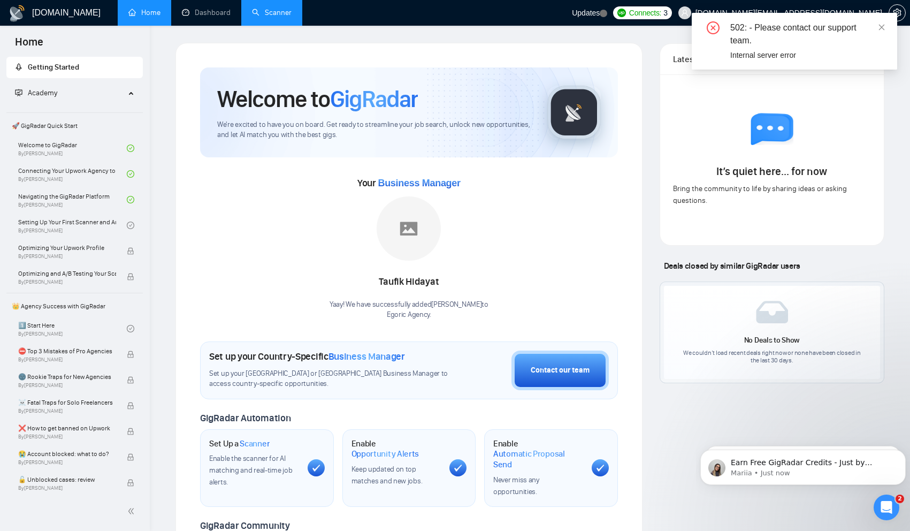
click at [272, 9] on link "Scanner" at bounding box center [272, 12] width 40 height 9
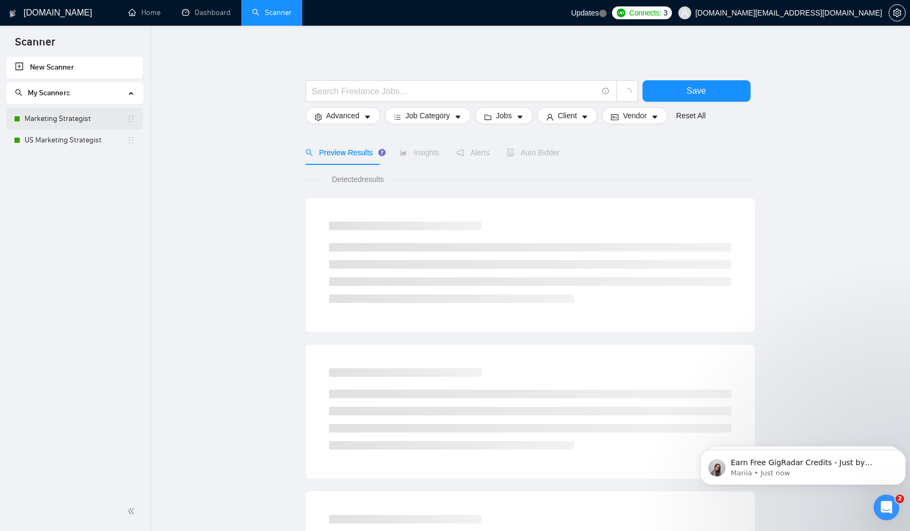
click at [88, 123] on link "Marketing Strategist" at bounding box center [76, 118] width 102 height 21
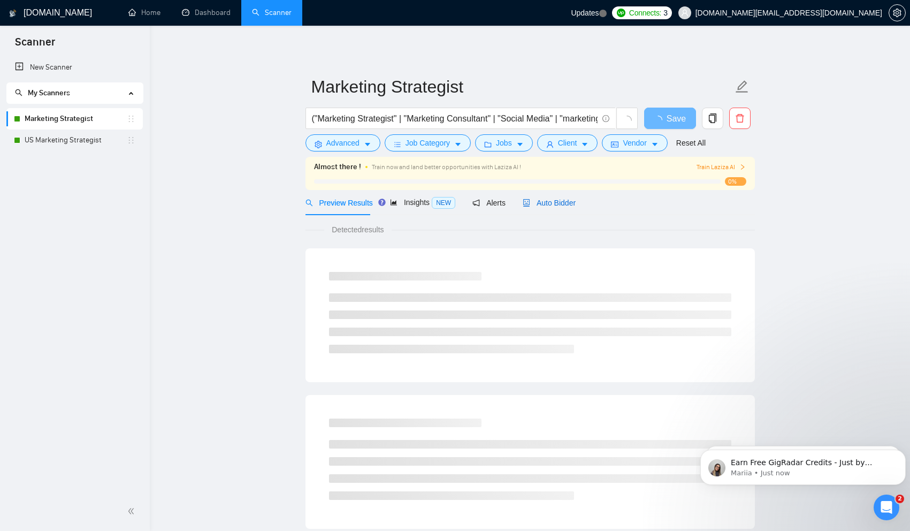
click at [559, 204] on span "Auto Bidder" at bounding box center [549, 202] width 53 height 9
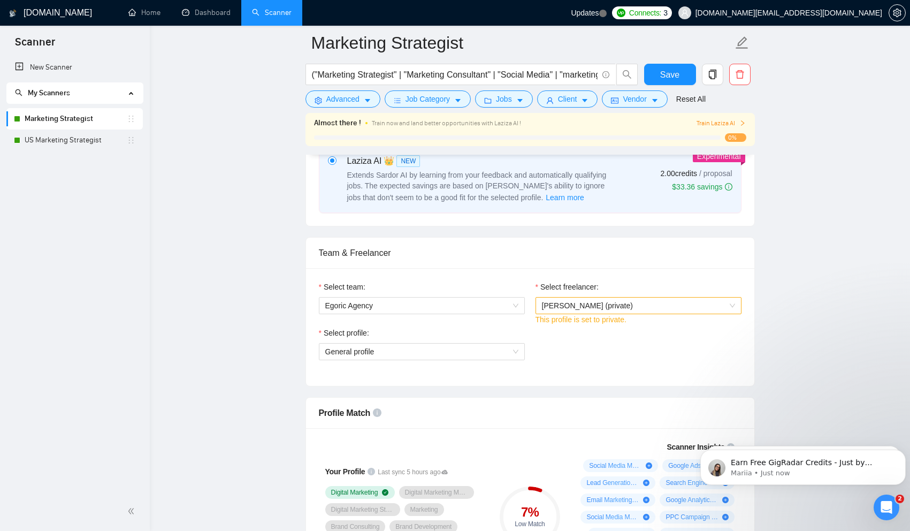
scroll to position [696, 0]
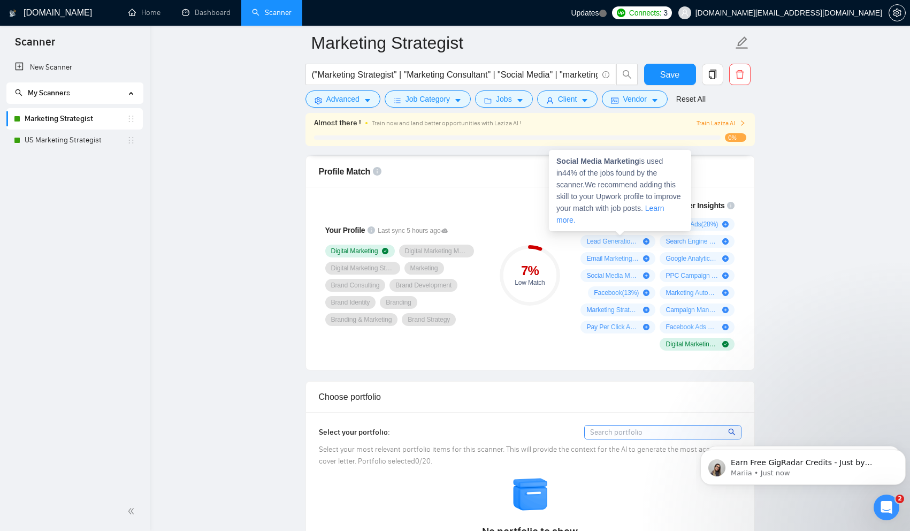
click at [647, 224] on icon "plus-circle" at bounding box center [649, 224] width 6 height 6
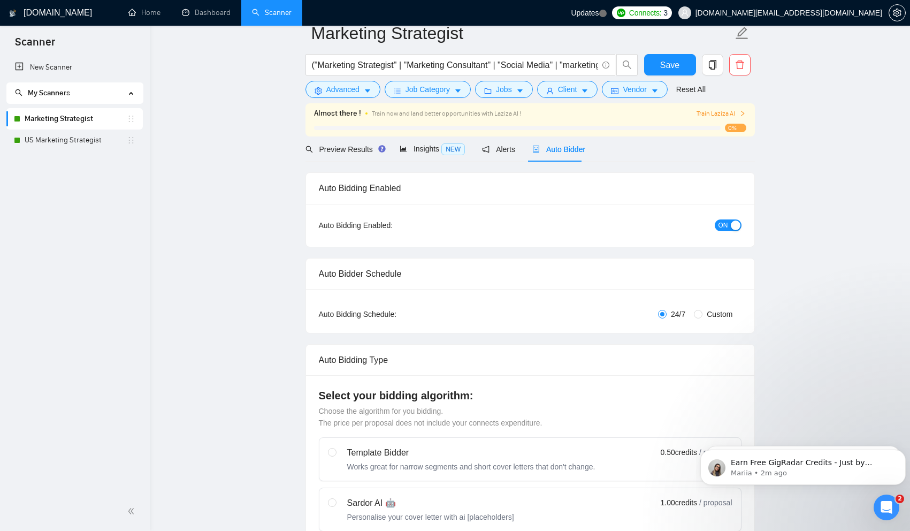
scroll to position [0, 0]
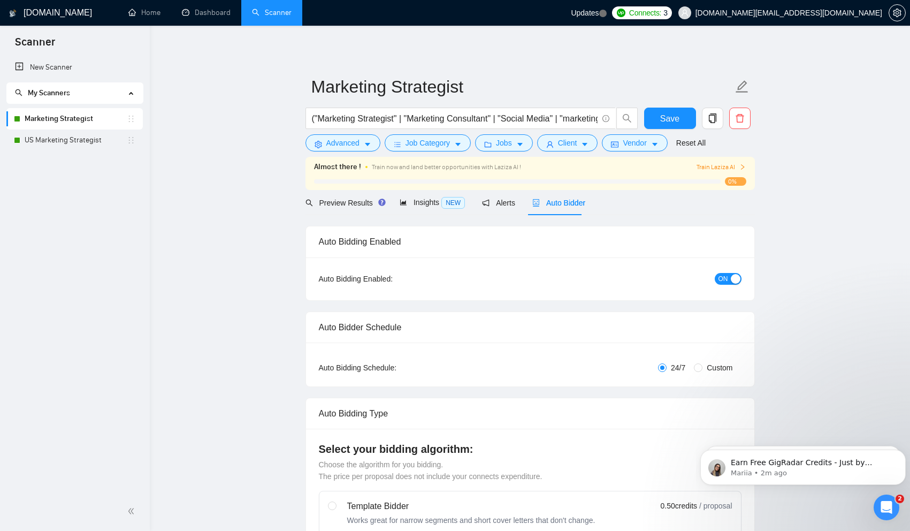
click at [775, 457] on p "Earn Free GigRadar Credits - Just by Sharing Your Story! 💬 Want more credits fo…" at bounding box center [812, 462] width 162 height 11
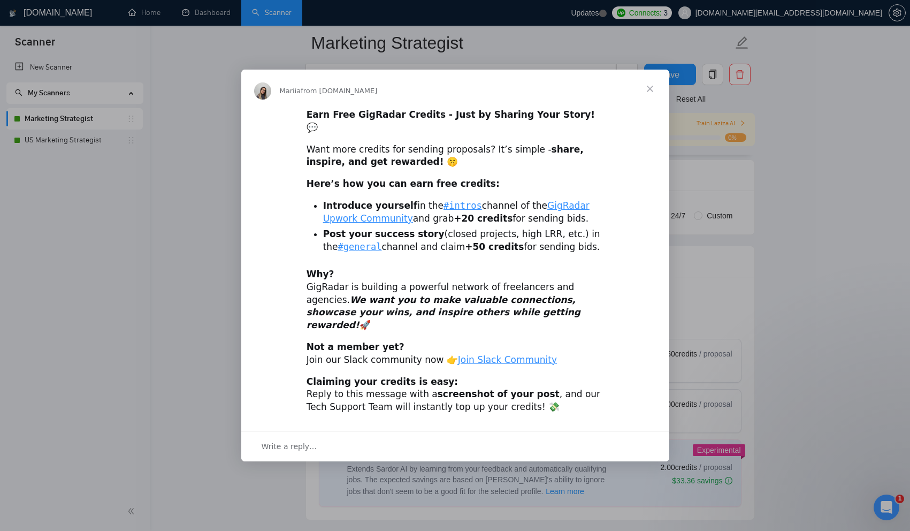
scroll to position [214, 0]
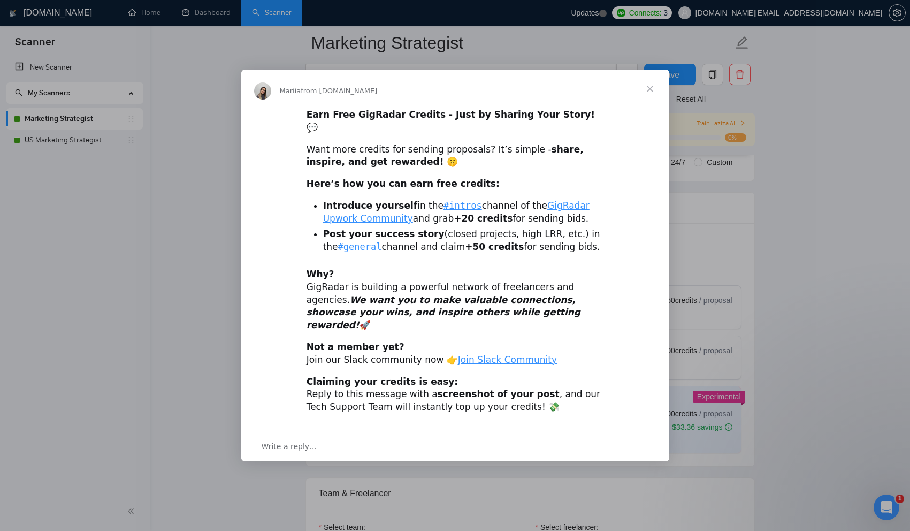
click at [797, 328] on div "Intercom messenger" at bounding box center [455, 265] width 910 height 531
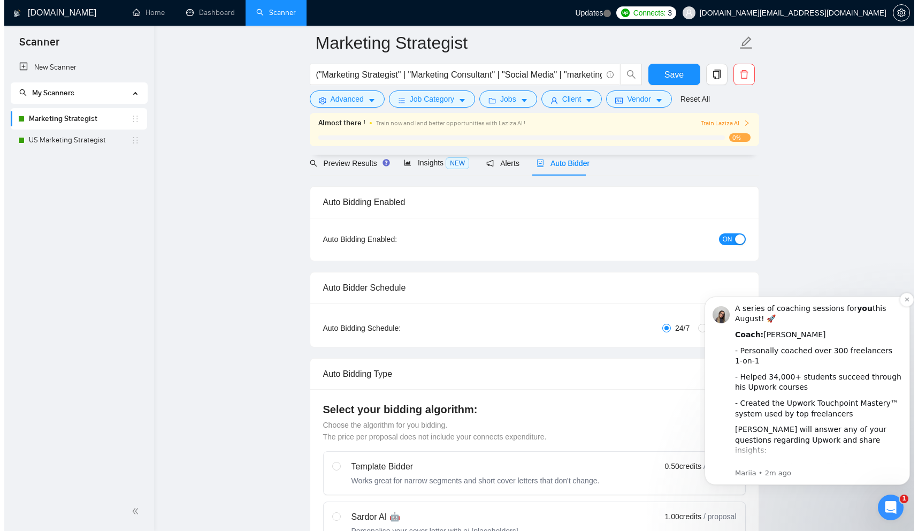
scroll to position [0, 0]
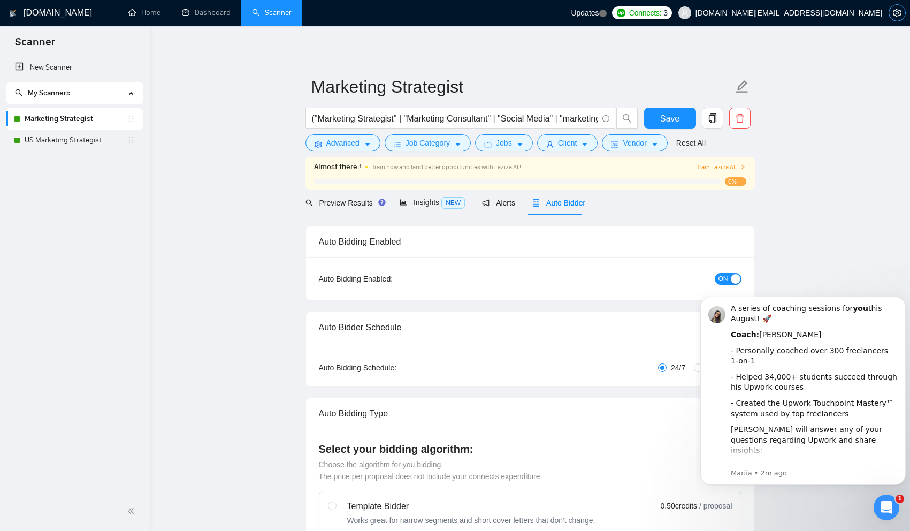
click at [895, 12] on icon "setting" at bounding box center [897, 13] width 9 height 9
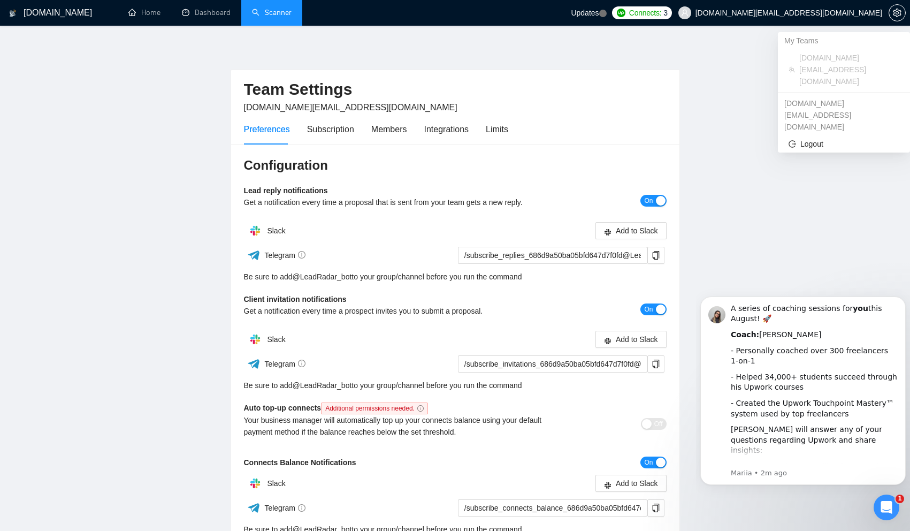
click at [876, 13] on span "[DOMAIN_NAME][EMAIL_ADDRESS][DOMAIN_NAME]" at bounding box center [789, 13] width 187 height 0
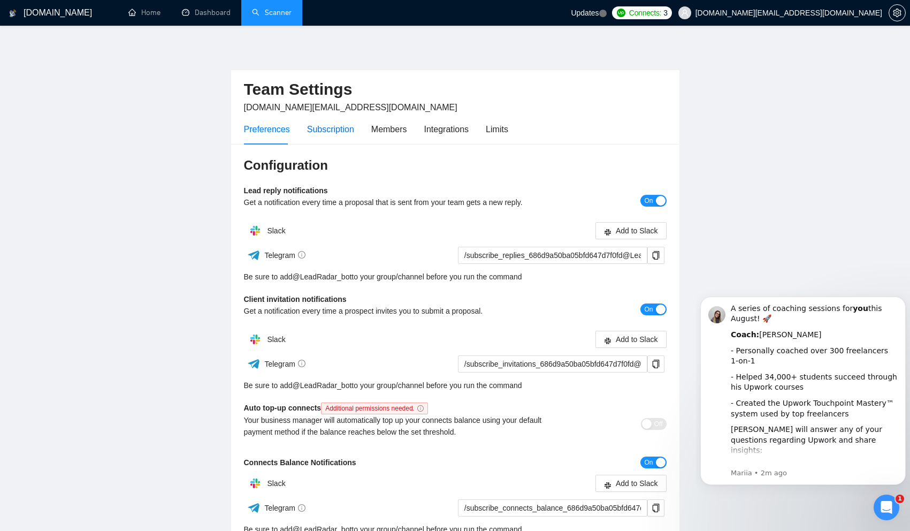
click at [321, 127] on div "Subscription" at bounding box center [330, 129] width 47 height 13
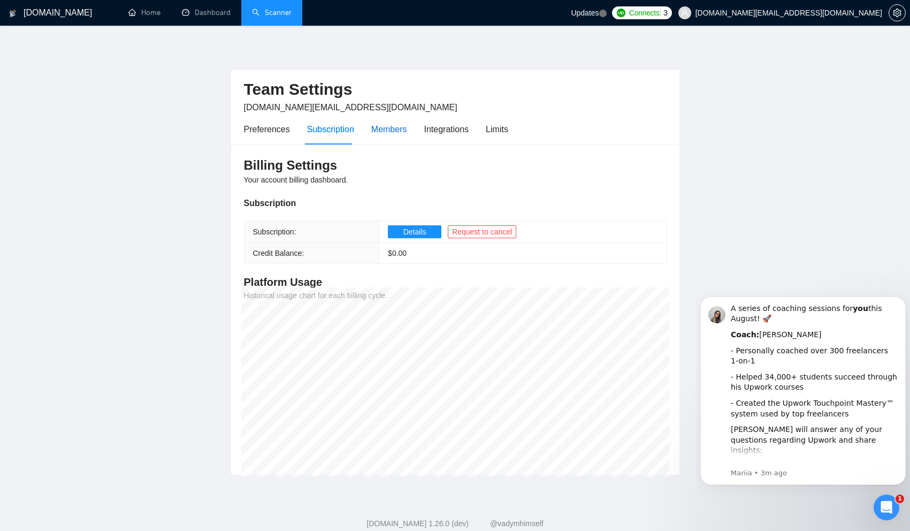
click at [382, 131] on div "Members" at bounding box center [389, 129] width 36 height 13
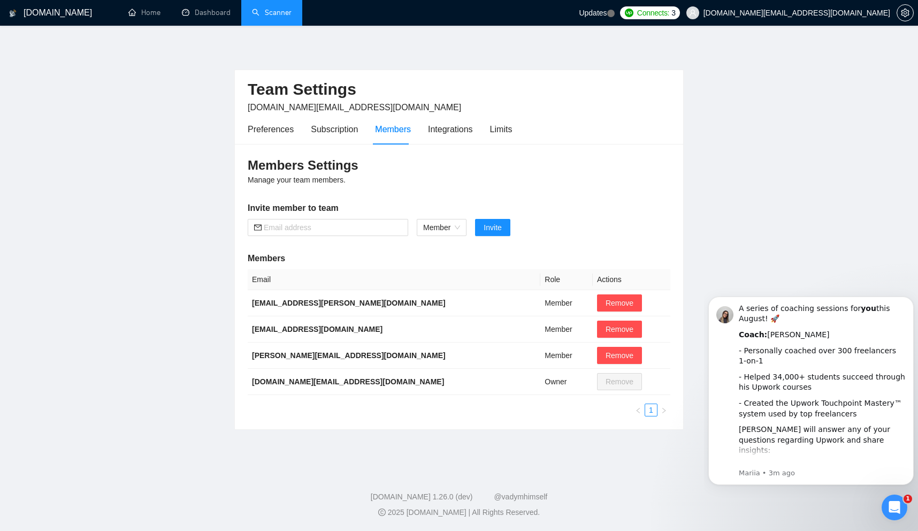
click at [416, 132] on div "Preferences Subscription Members Integrations Limits" at bounding box center [380, 129] width 264 height 30
click at [434, 130] on div "Integrations" at bounding box center [450, 129] width 45 height 13
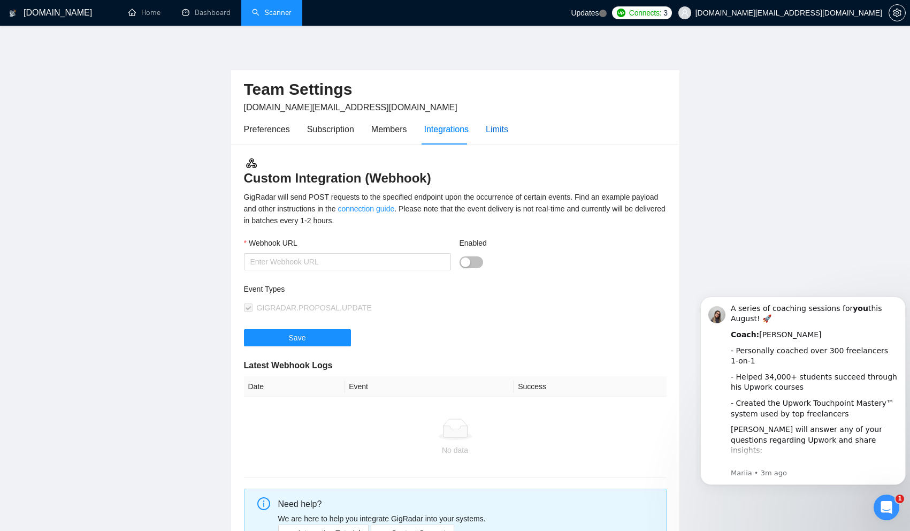
click at [486, 129] on div "Limits" at bounding box center [497, 129] width 22 height 13
